Goal: Task Accomplishment & Management: Use online tool/utility

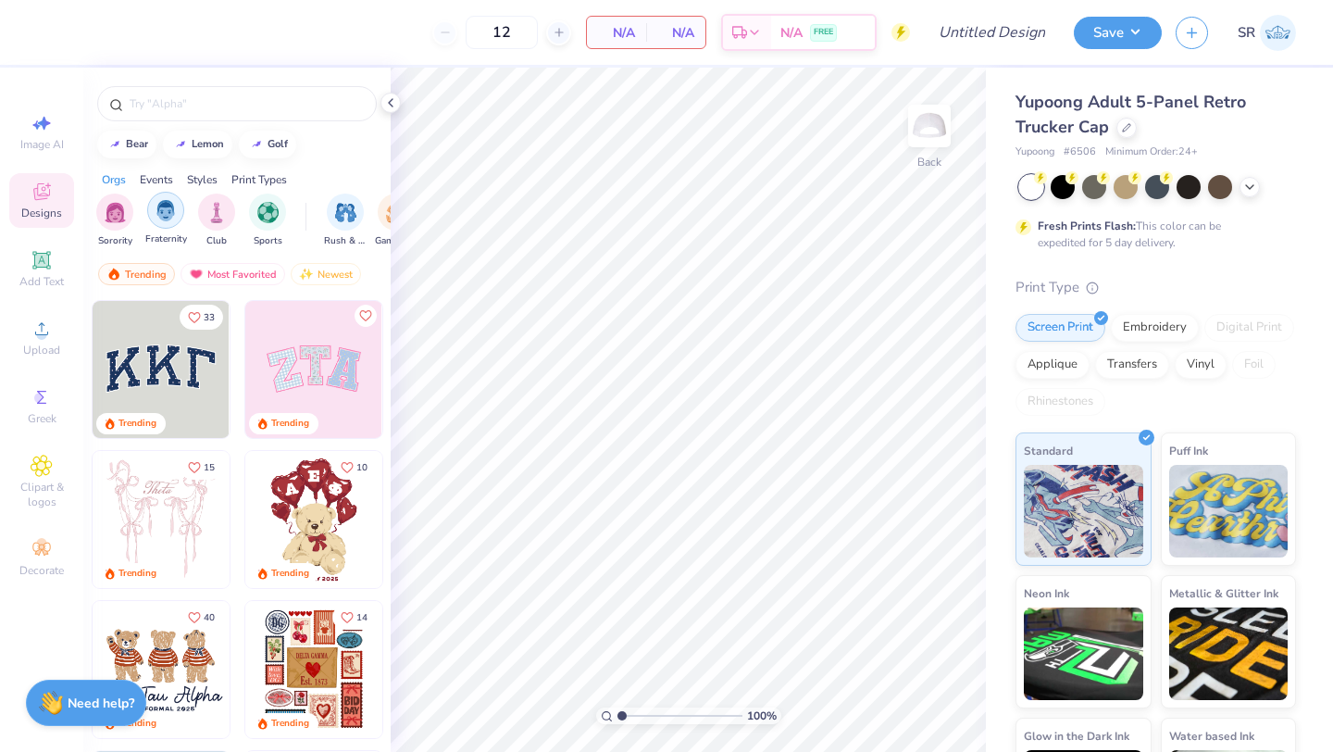
click at [168, 210] on img "filter for Fraternity" at bounding box center [166, 210] width 20 height 21
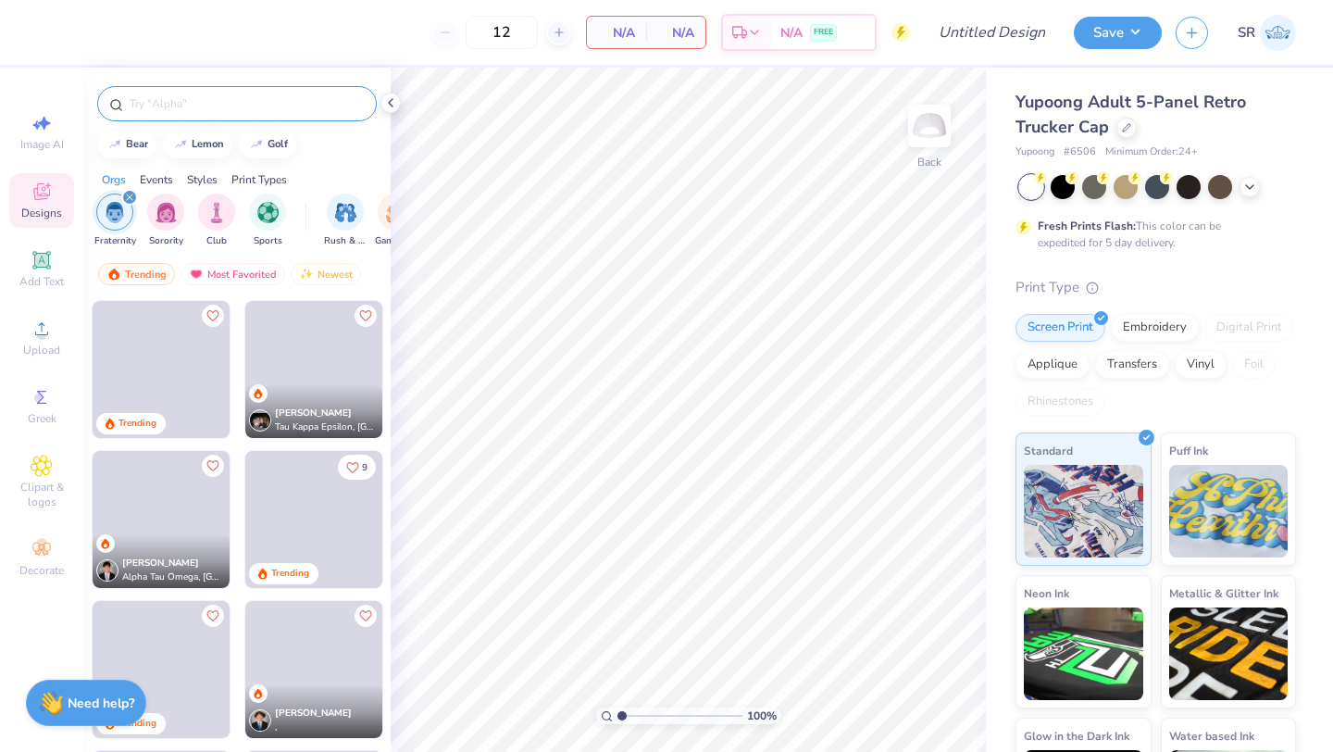
click at [211, 101] on input "text" at bounding box center [246, 103] width 237 height 19
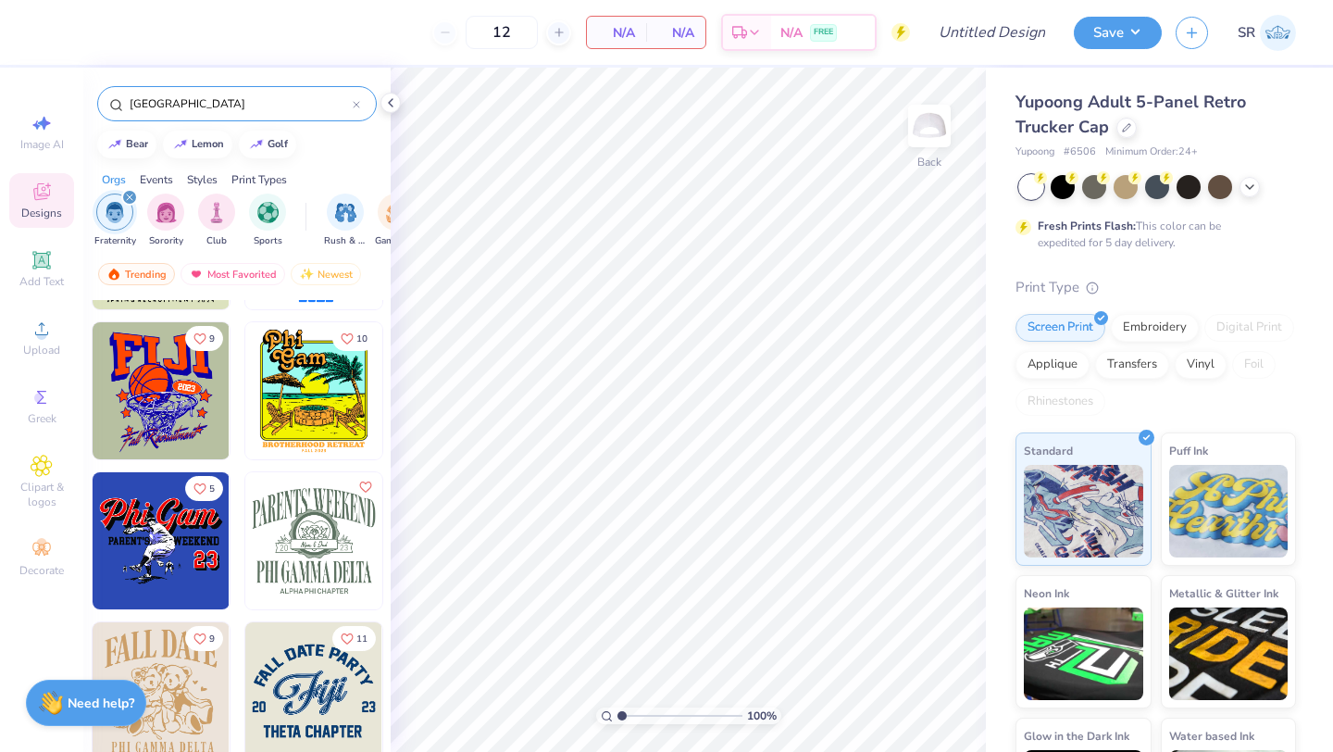
scroll to position [2074, 0]
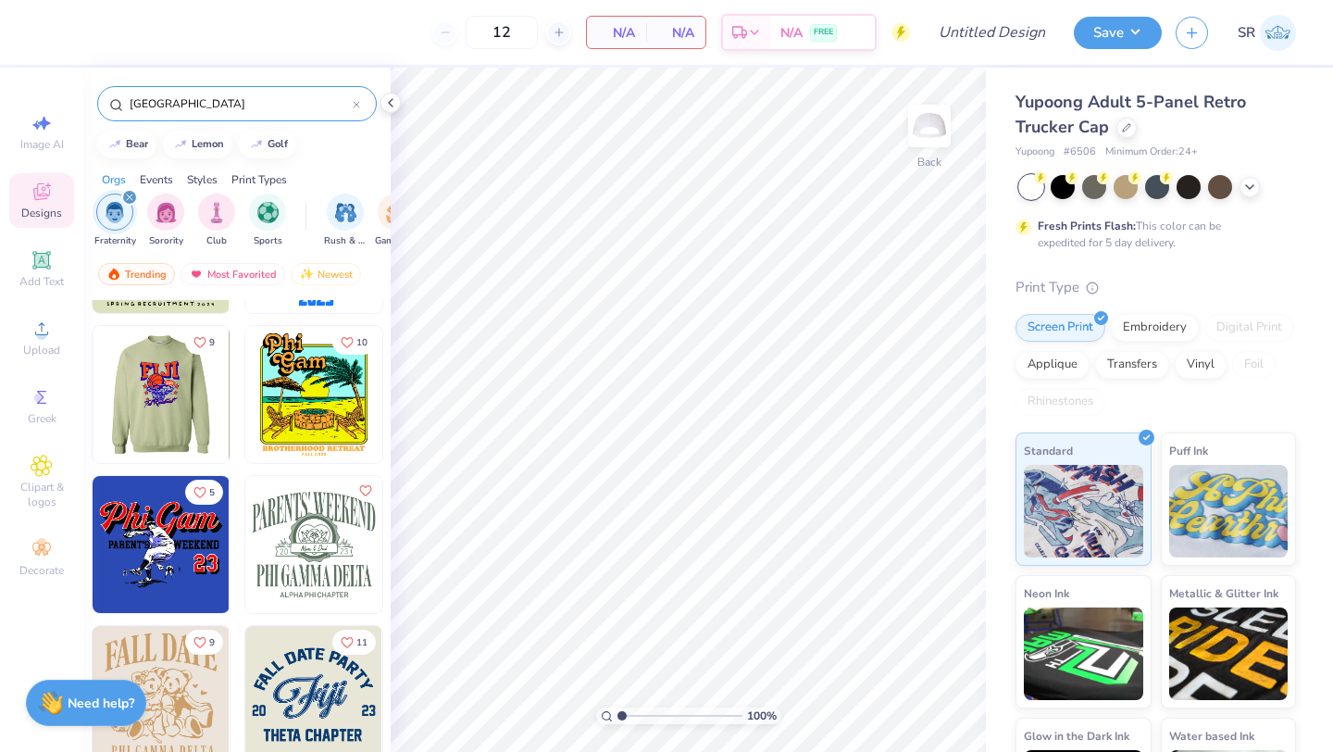
type input "fiji"
click at [93, 407] on img at bounding box center [24, 394] width 137 height 137
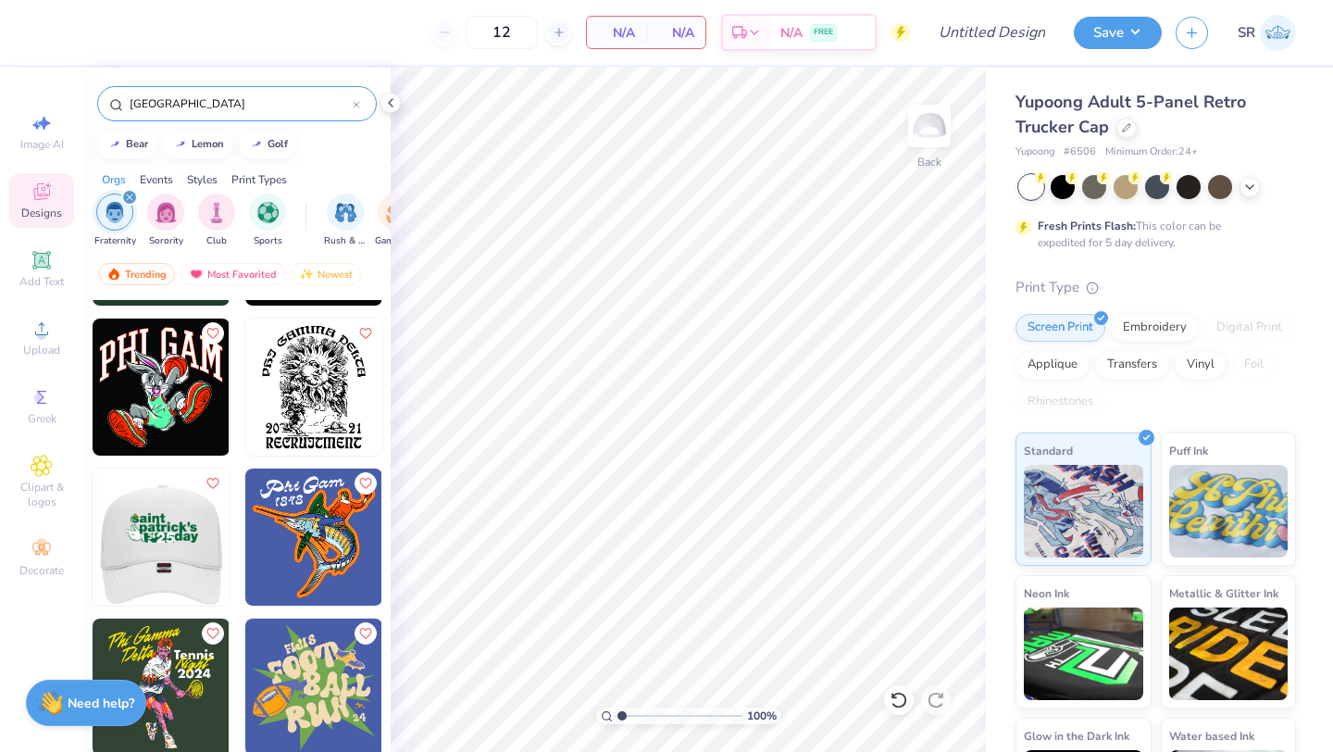
scroll to position [3136, 0]
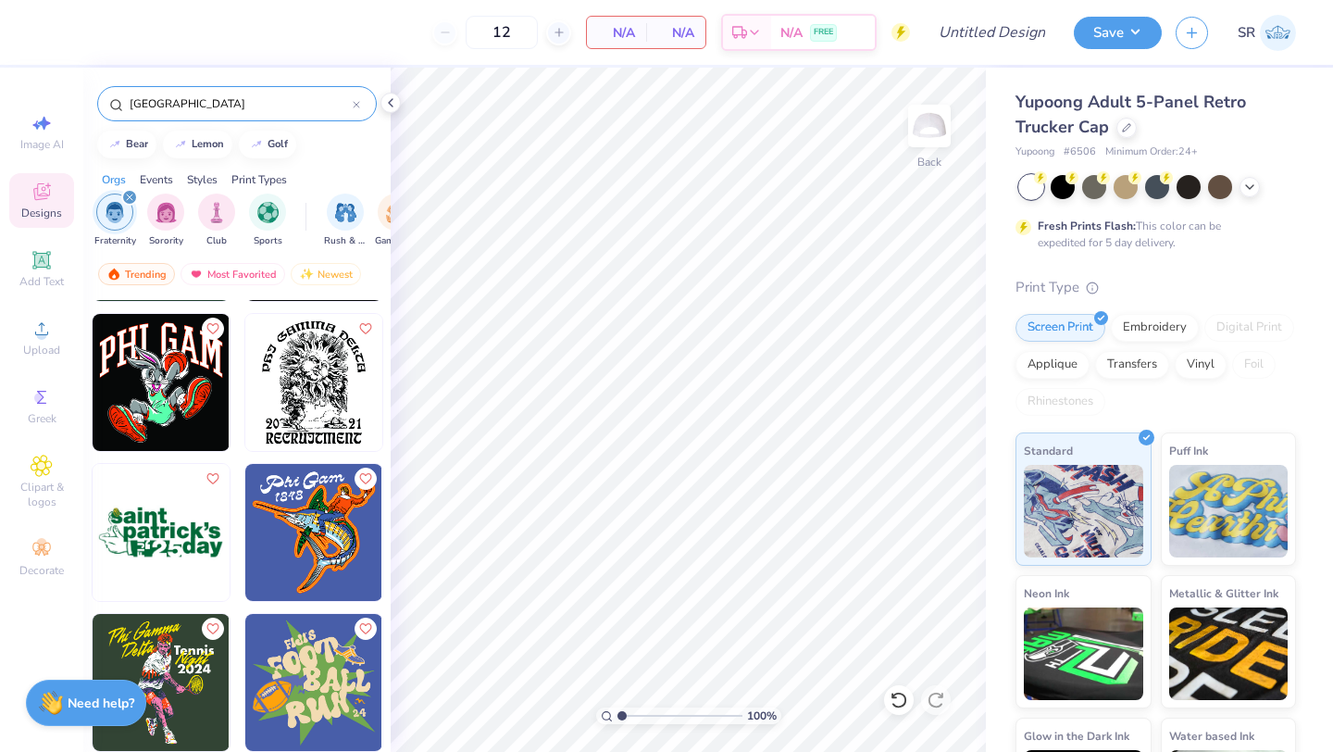
click at [152, 395] on img at bounding box center [161, 382] width 137 height 137
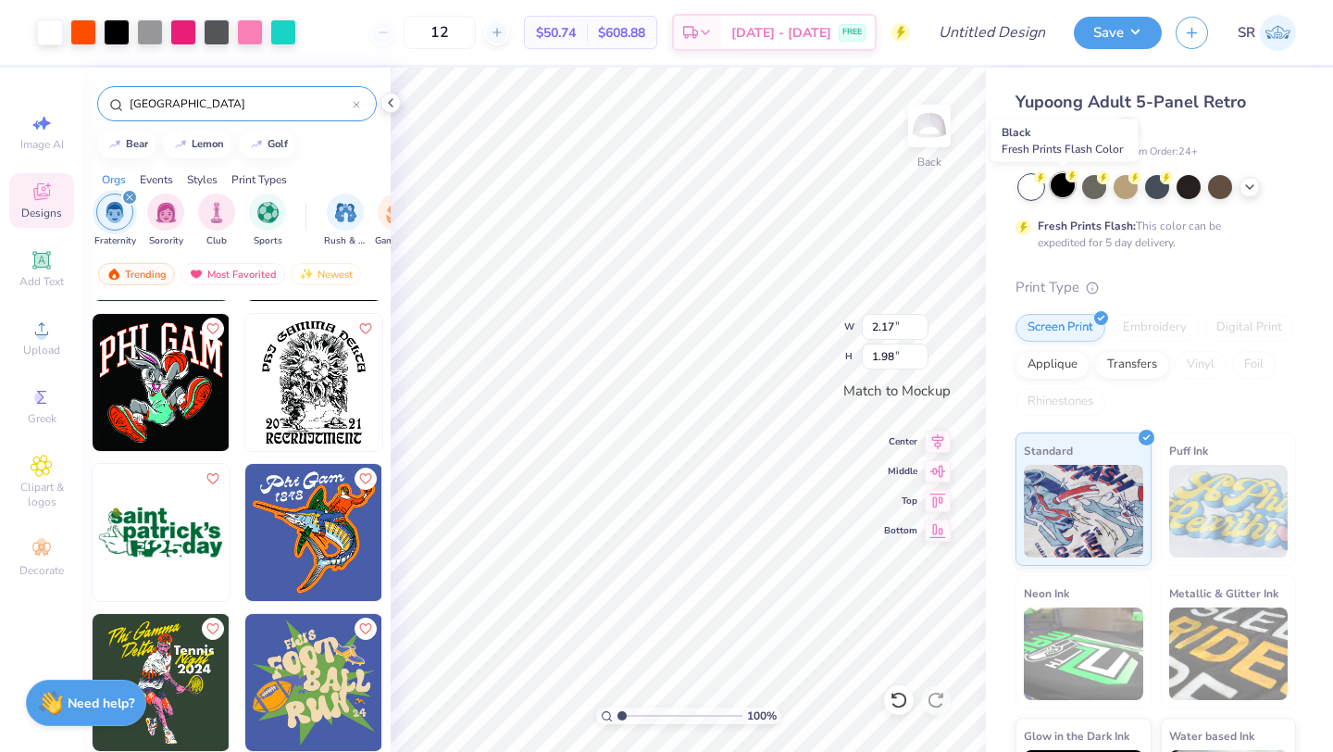
click at [1070, 185] on div at bounding box center [1063, 185] width 24 height 24
click at [803, 349] on div "100 % Back W 2.17 2.17 " H 1.98 1.98 " Match to Mockup Center Middle Top Bottom" at bounding box center [688, 410] width 595 height 684
type input "1.95"
type input "1.78"
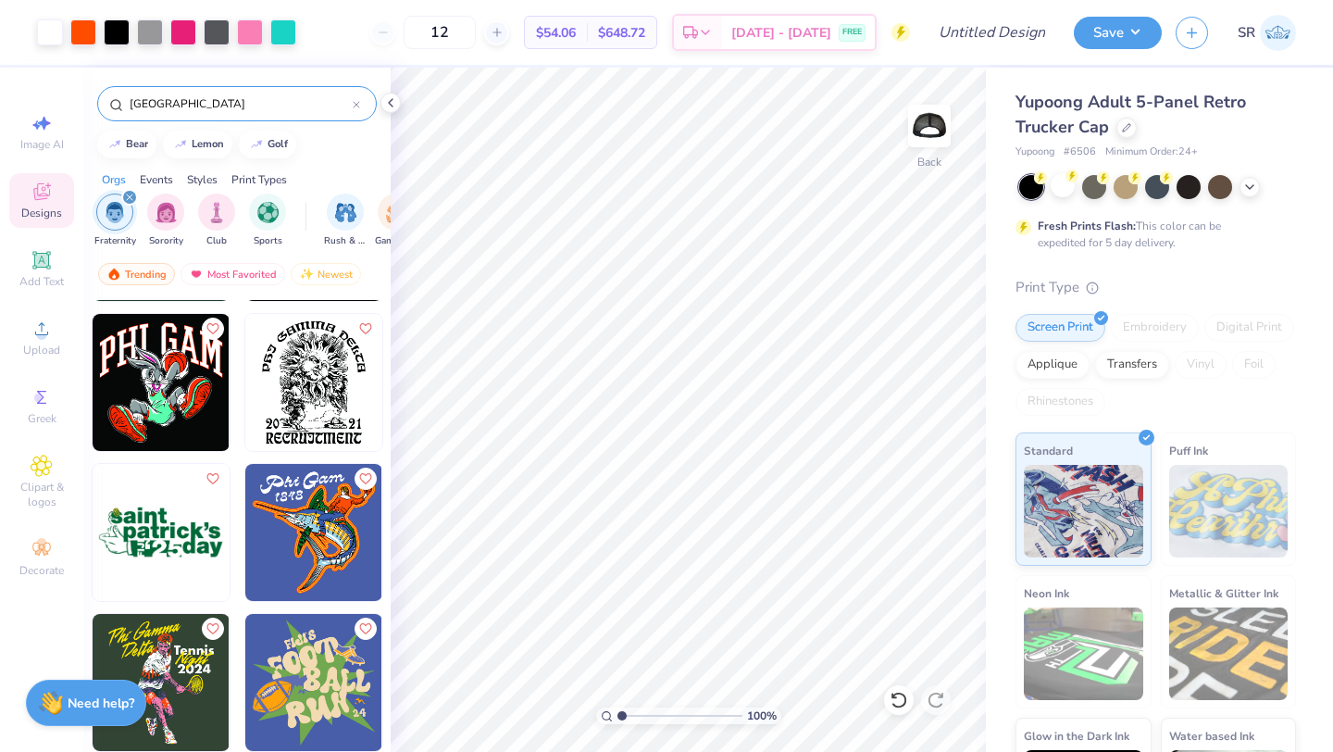
click at [150, 358] on img at bounding box center [161, 382] width 137 height 137
type input "1.95"
type input "1.78"
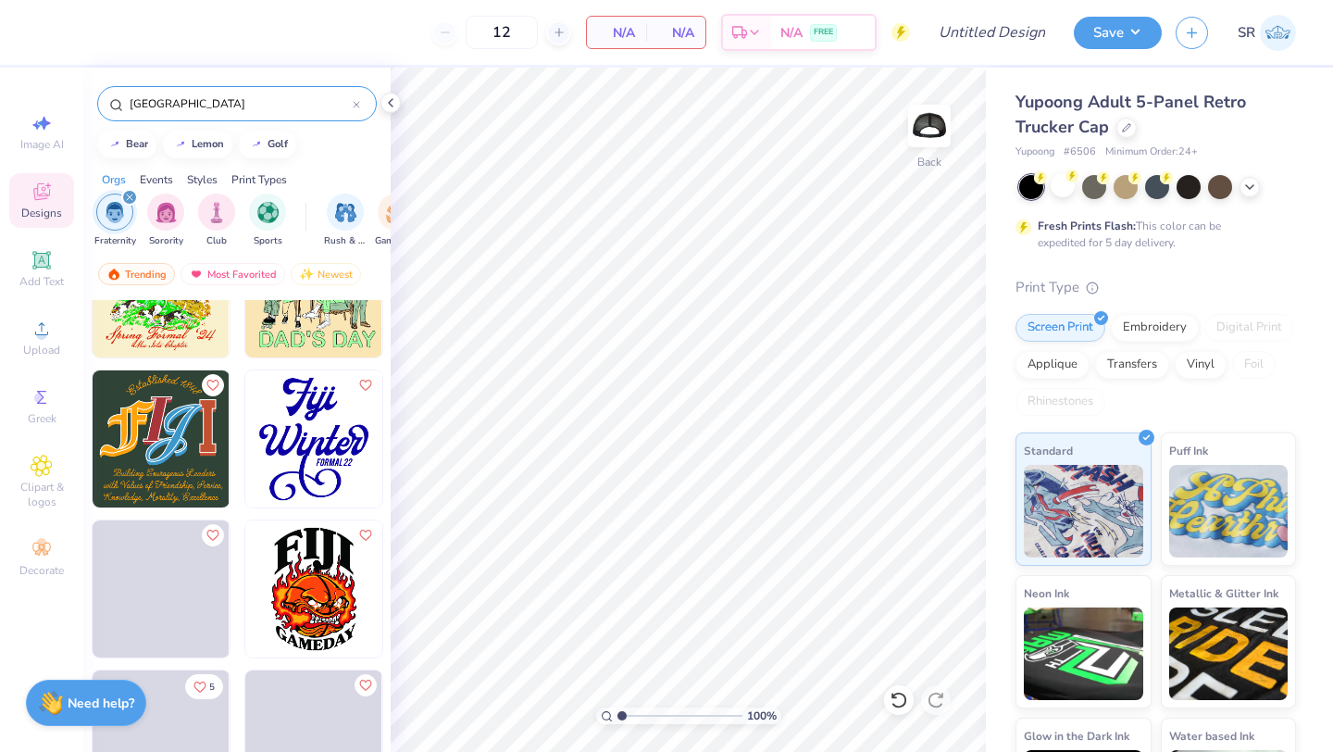
scroll to position [4131, 0]
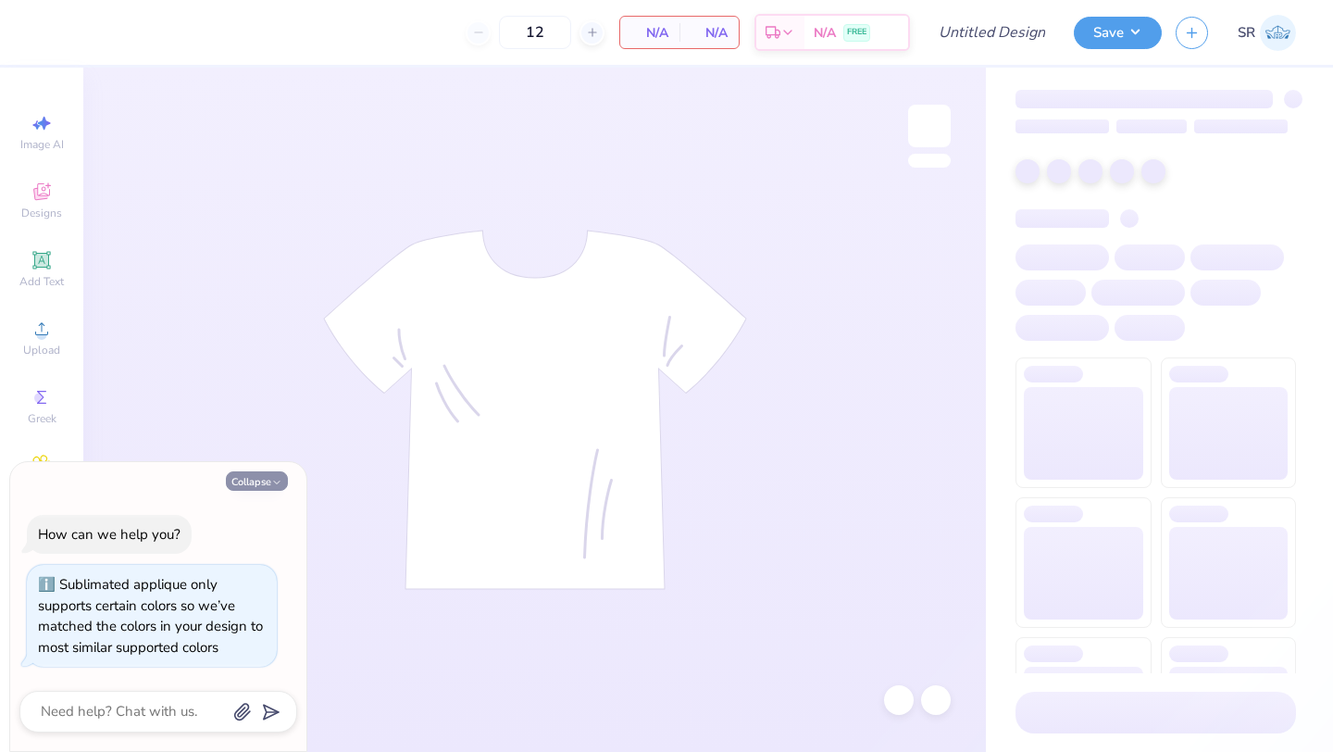
click at [262, 480] on button "Collapse" at bounding box center [257, 480] width 62 height 19
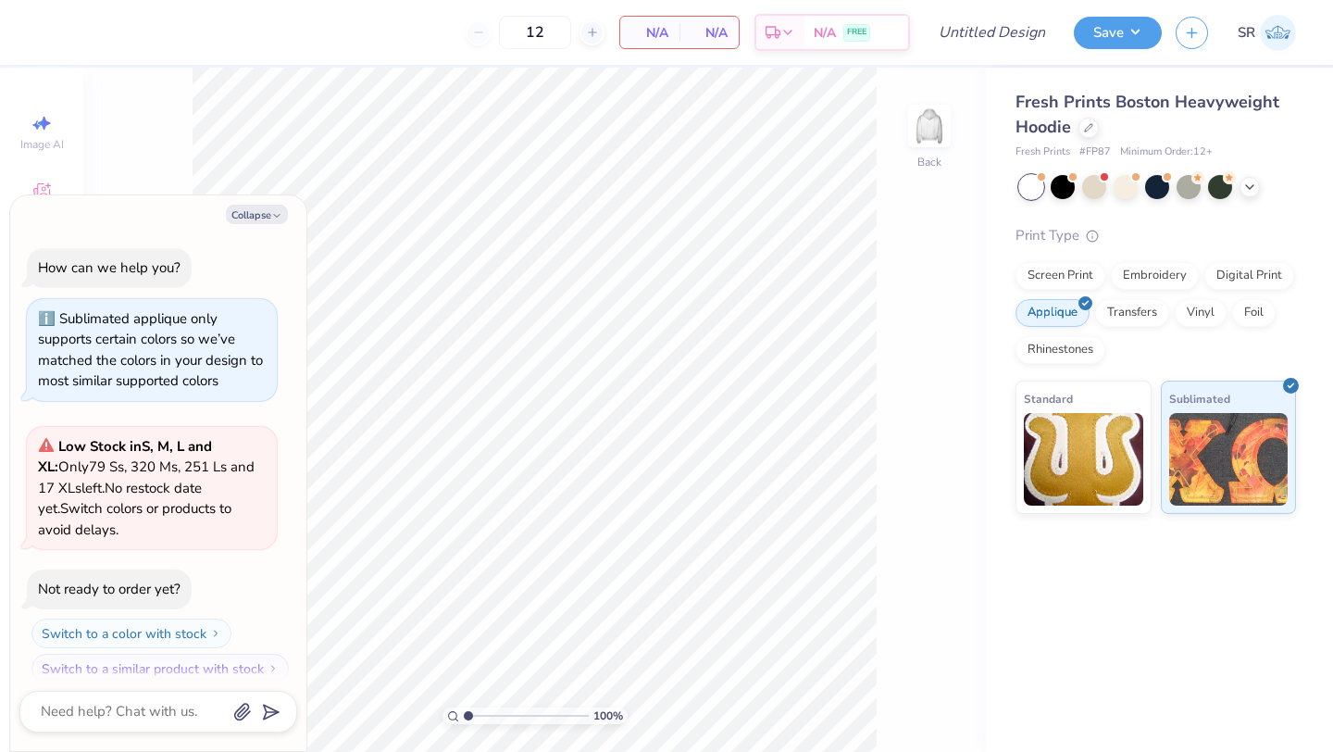
scroll to position [16, 0]
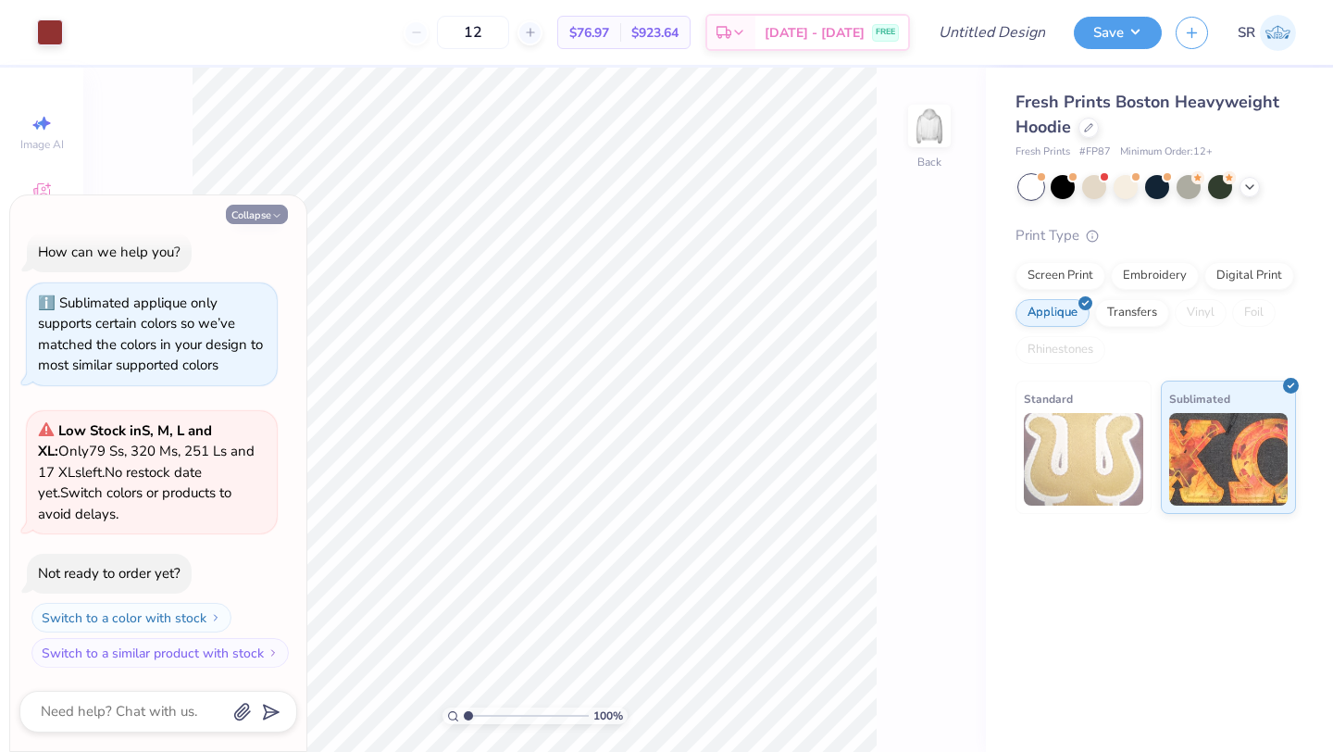
click at [245, 209] on button "Collapse" at bounding box center [257, 214] width 62 height 19
type textarea "x"
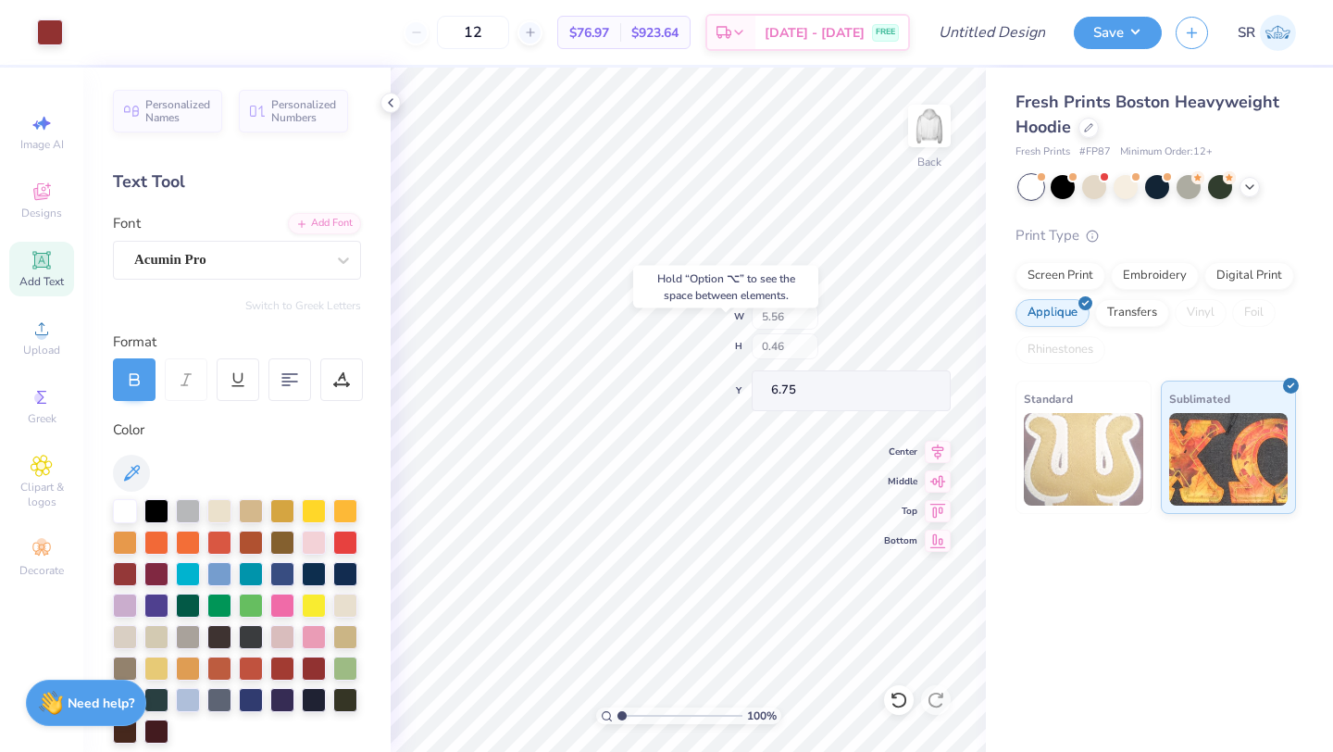
type input "6.75"
type textarea "G"
type textarea "[US_STATE] Club Volleyball"
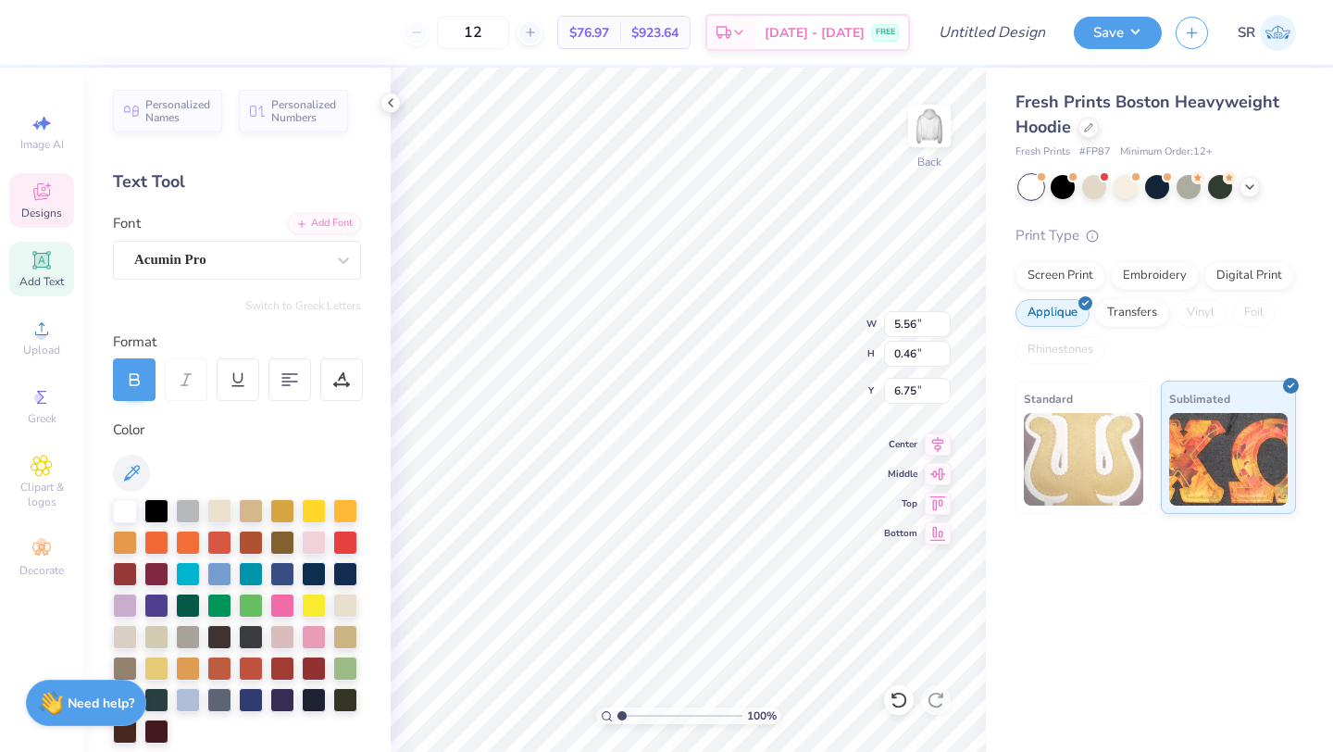
scroll to position [0, 8]
type input "7.40"
type input "0.61"
type input "6.68"
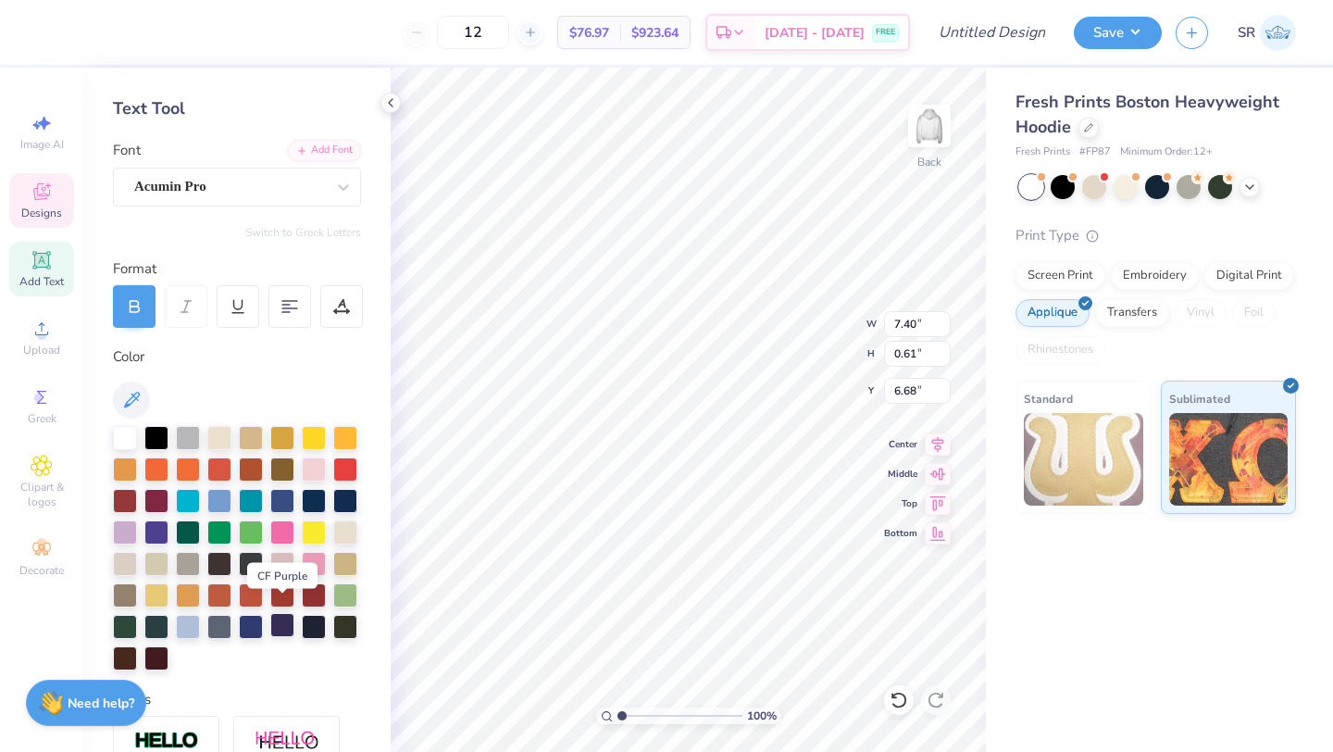
scroll to position [86, 0]
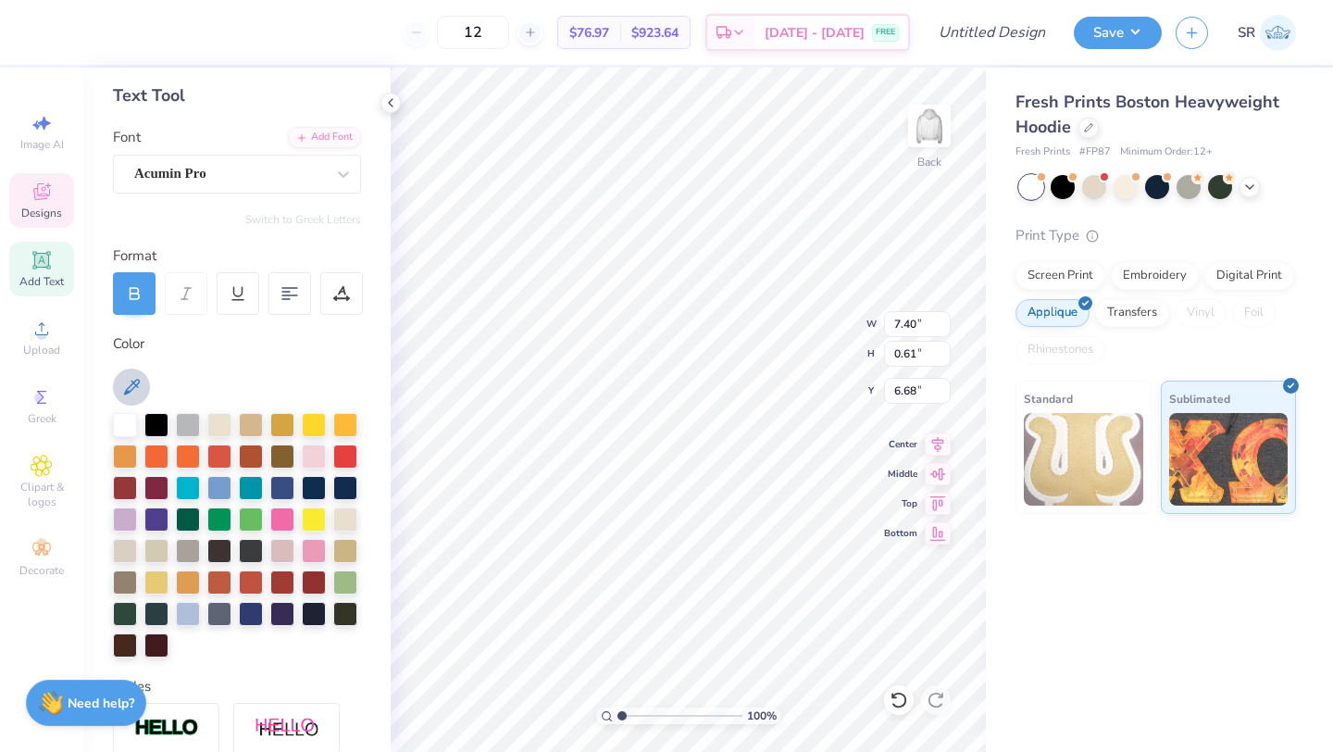
click at [137, 393] on icon at bounding box center [131, 387] width 22 height 22
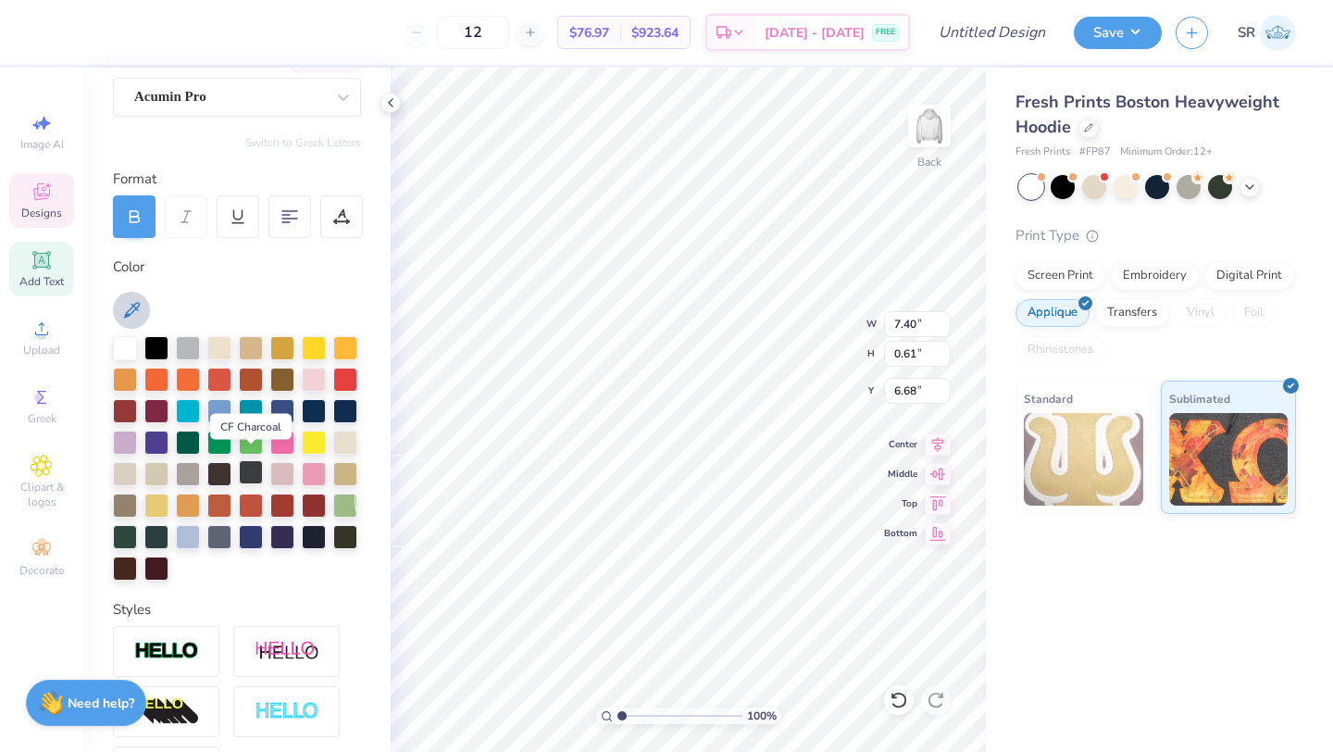
scroll to position [174, 0]
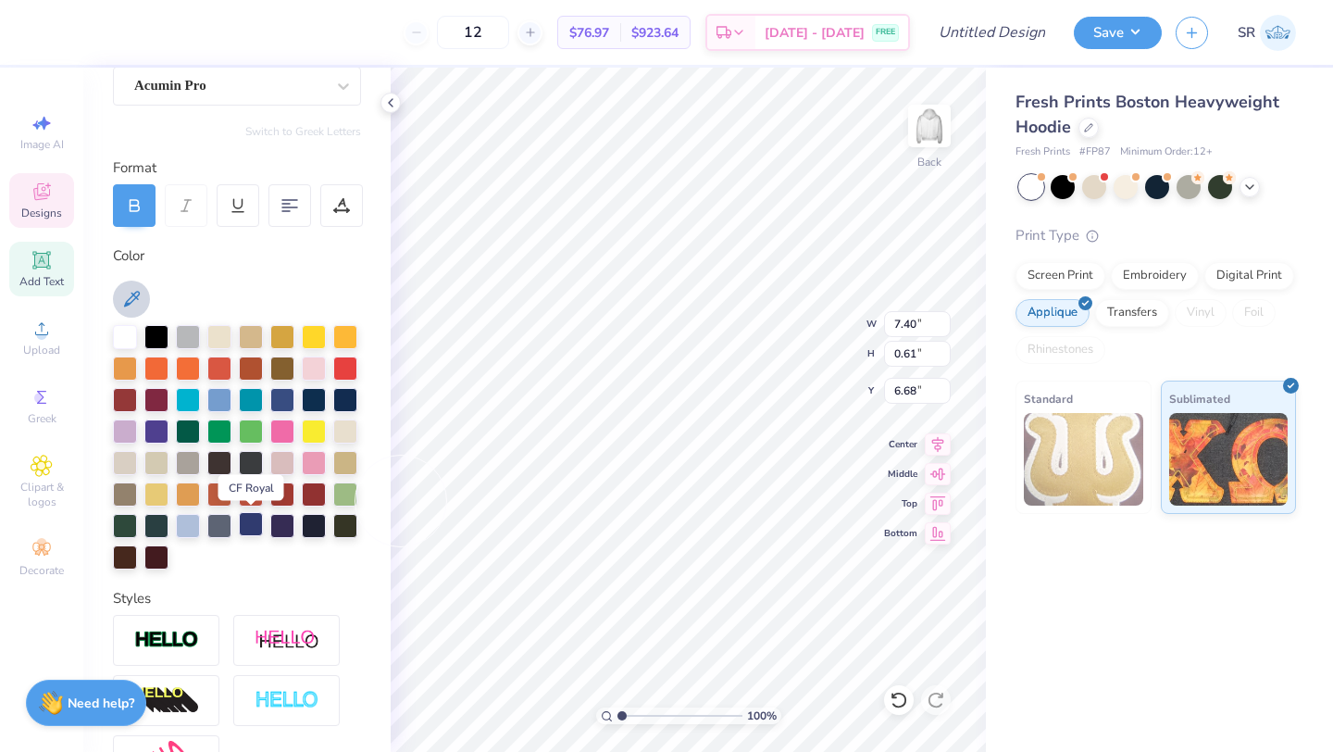
click at [246, 525] on div at bounding box center [251, 524] width 24 height 24
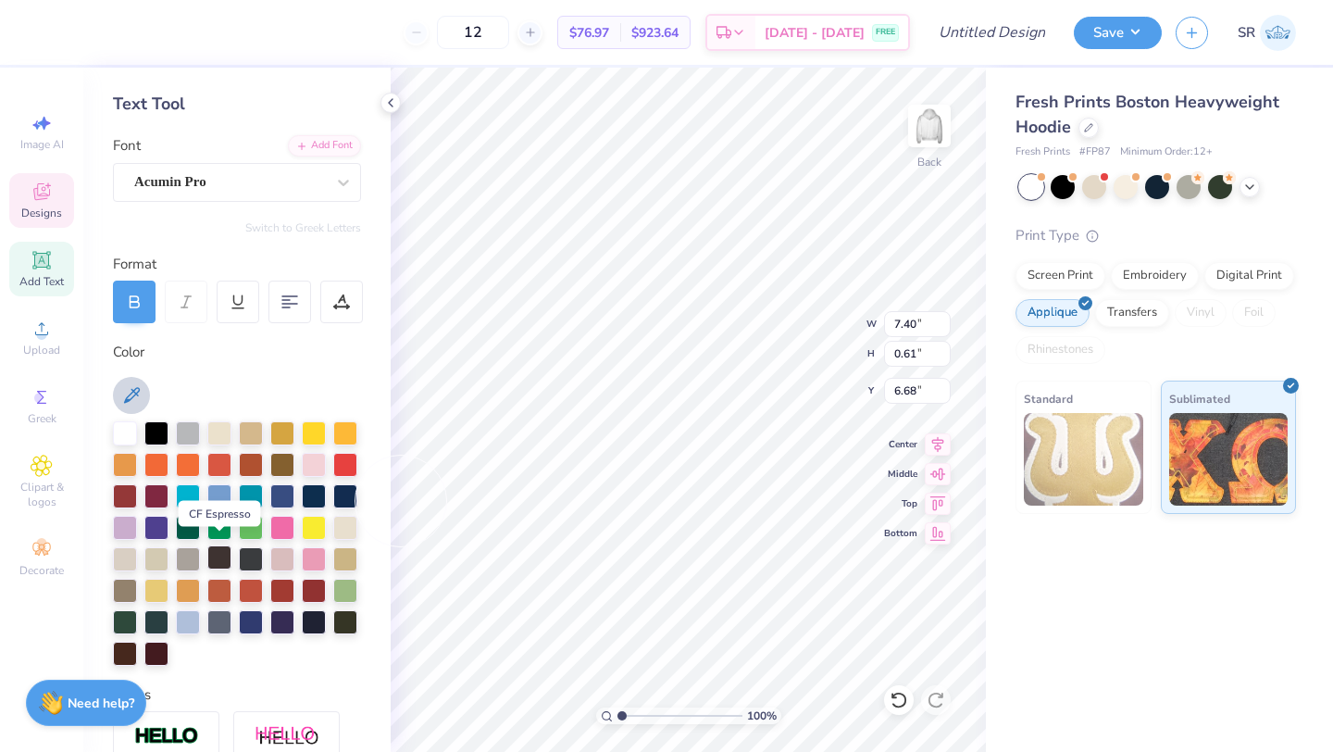
scroll to position [73, 0]
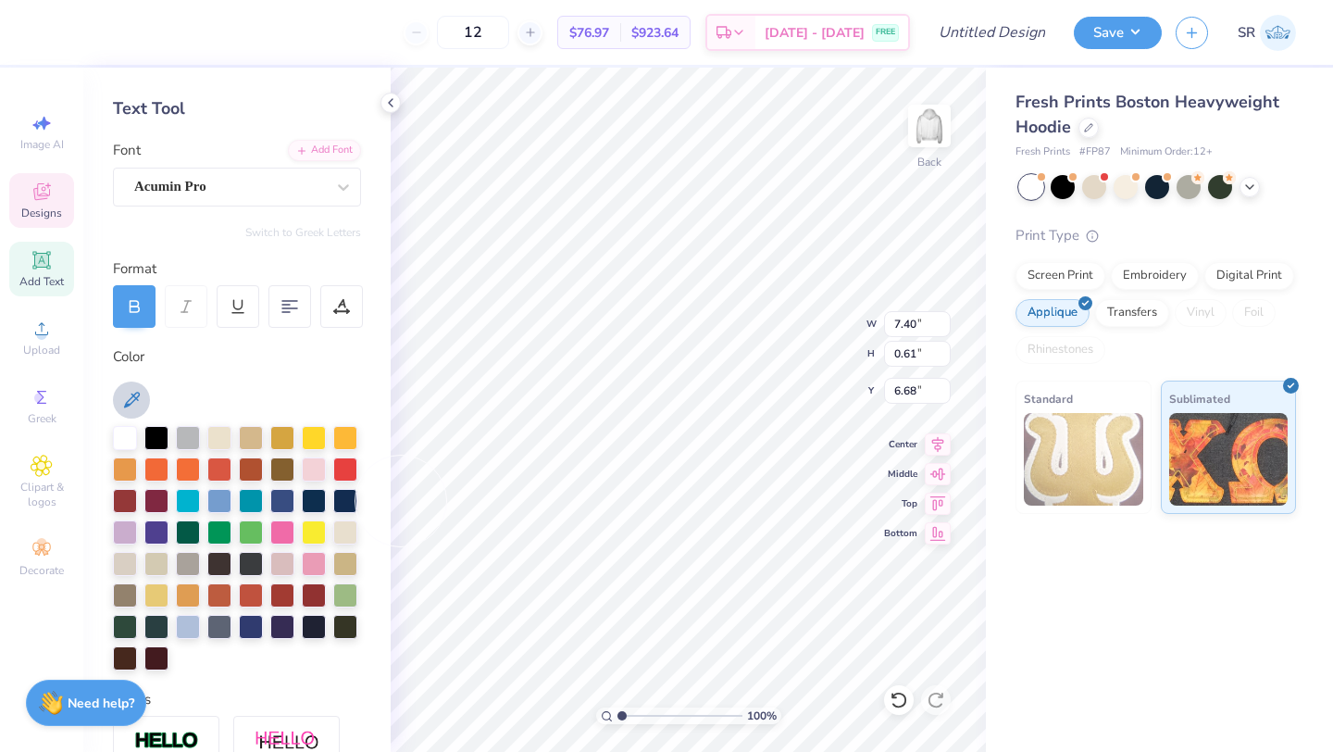
click at [118, 389] on button at bounding box center [131, 399] width 37 height 37
click at [255, 639] on div at bounding box center [237, 548] width 248 height 244
click at [251, 620] on div at bounding box center [251, 625] width 24 height 24
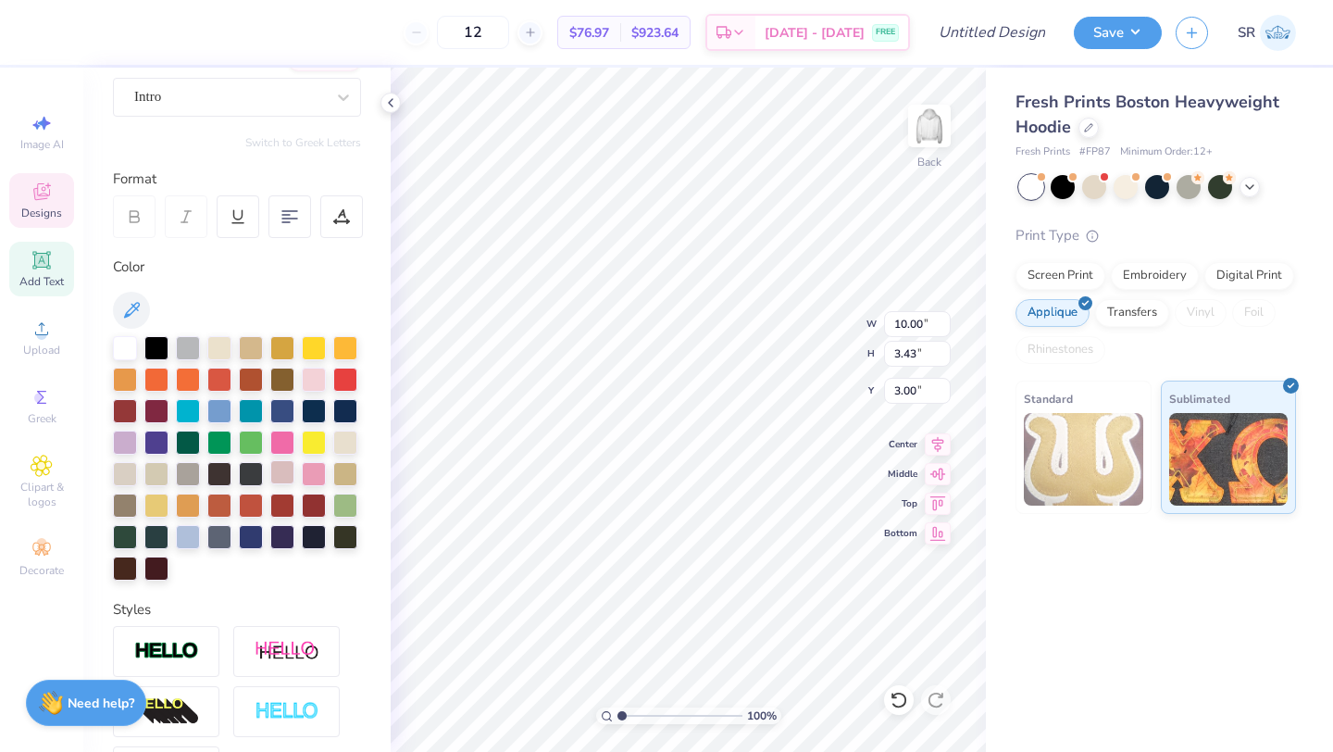
scroll to position [170, 0]
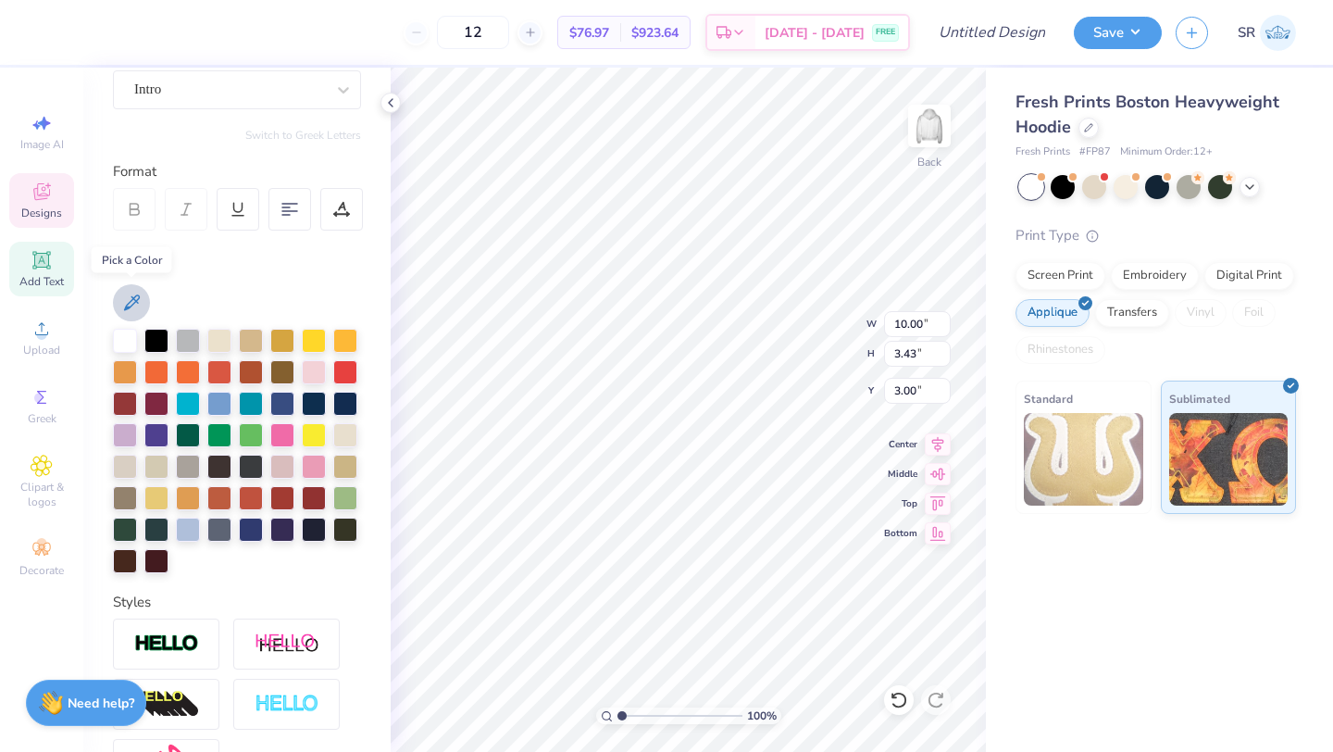
click at [136, 295] on icon at bounding box center [132, 302] width 16 height 16
click at [132, 300] on icon at bounding box center [131, 303] width 22 height 22
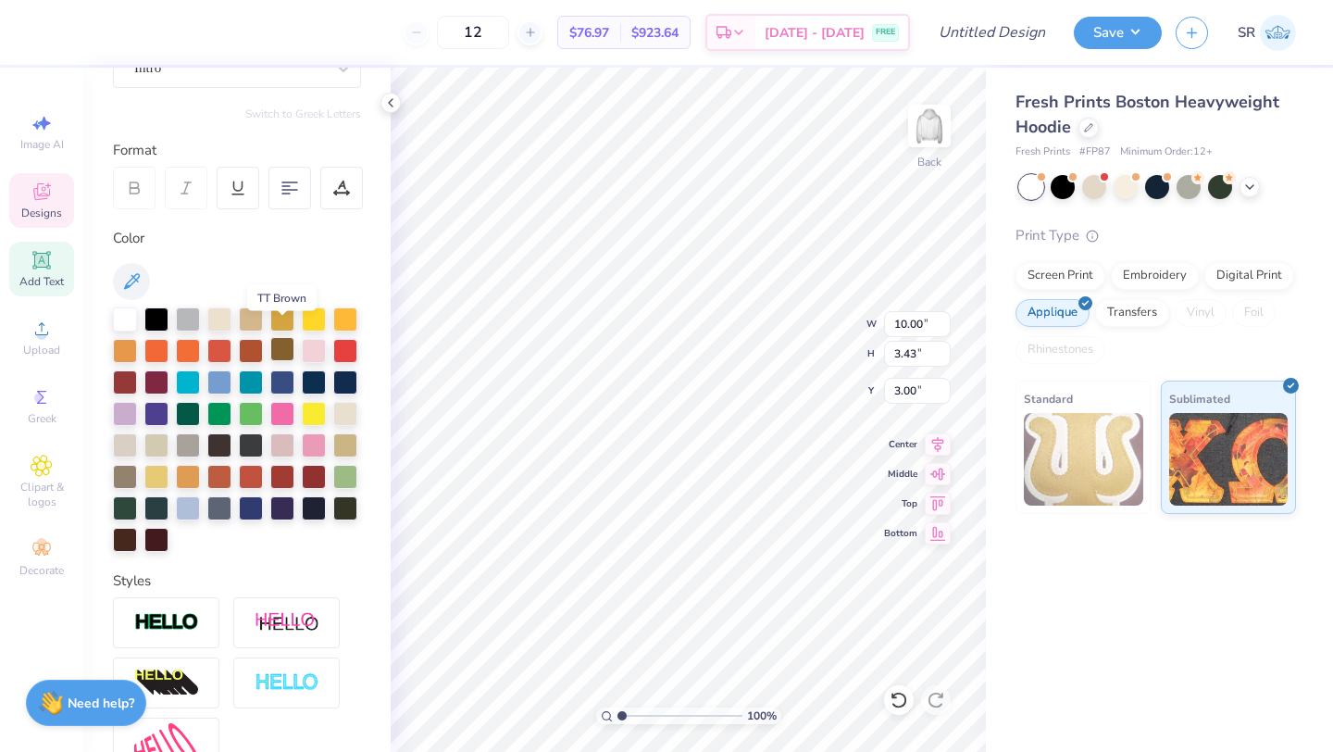
scroll to position [387, 0]
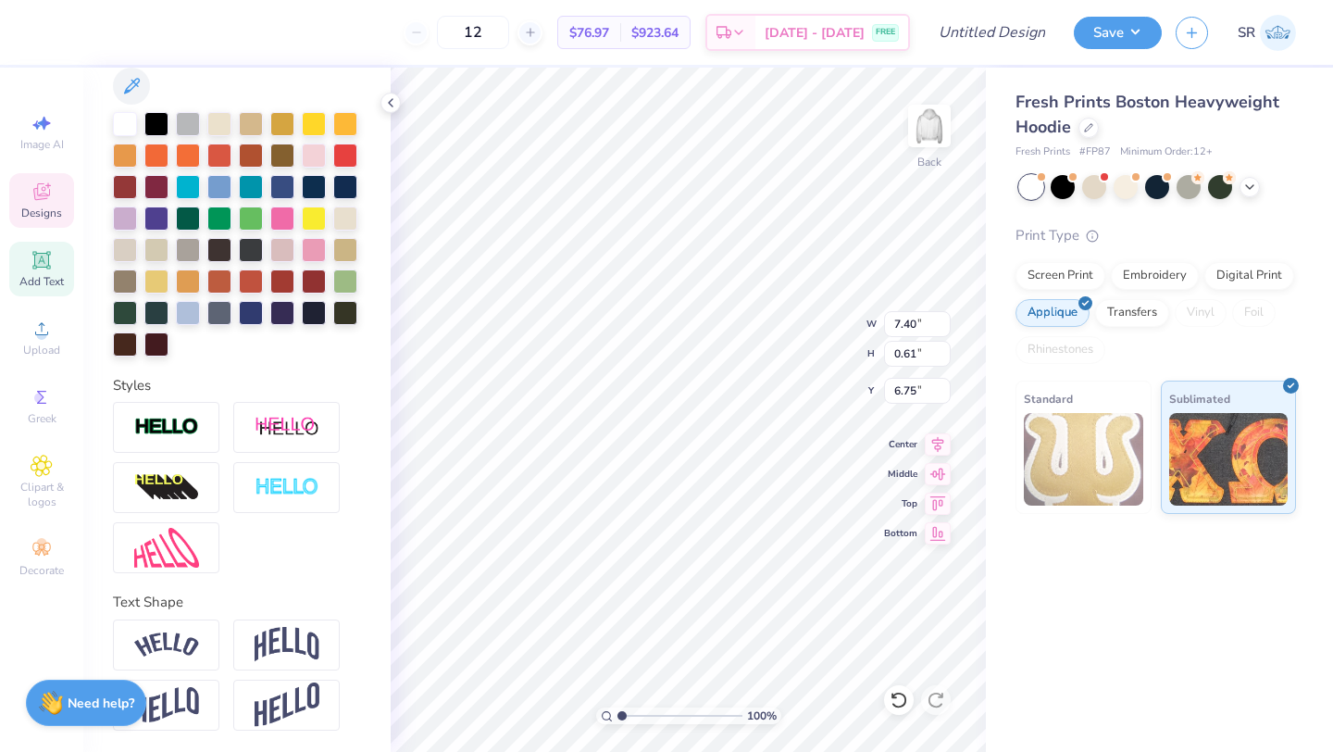
type input "6.75"
